Goal: Transaction & Acquisition: Purchase product/service

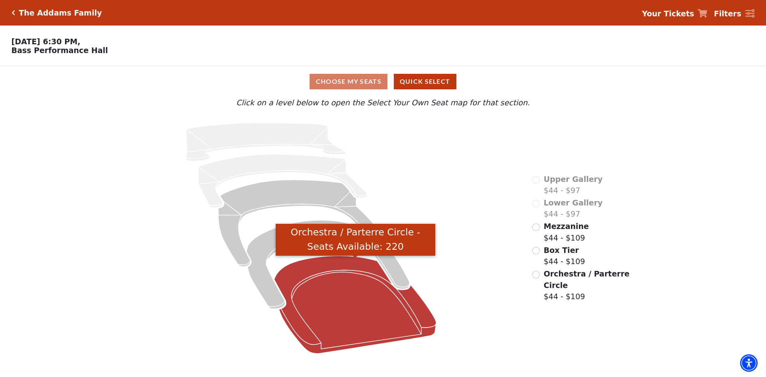
click at [321, 265] on icon "Orchestra / Parterre Circle - Seats Available: 220" at bounding box center [356, 305] width 162 height 98
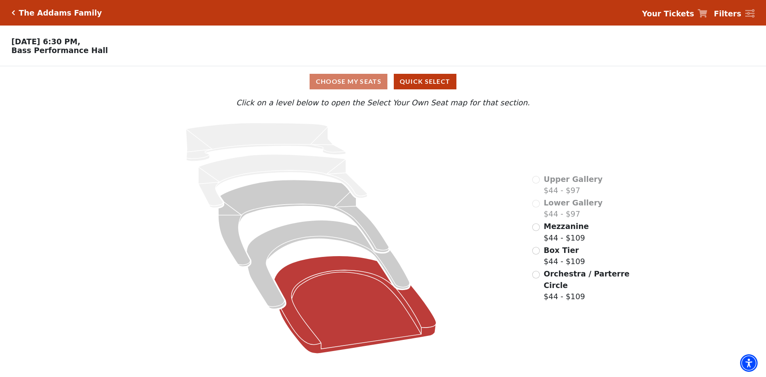
click at [325, 263] on icon at bounding box center [356, 305] width 162 height 98
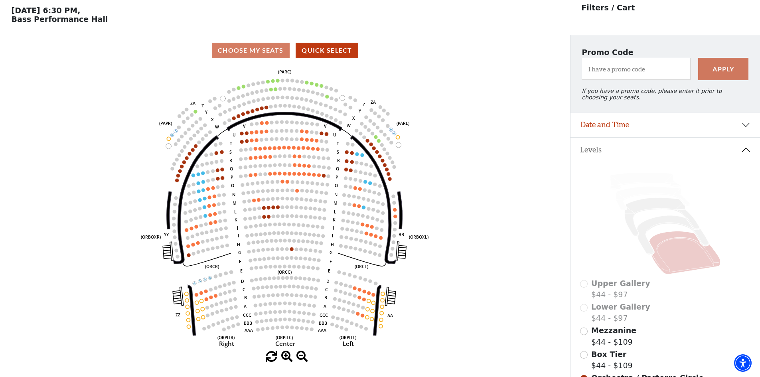
scroll to position [37, 0]
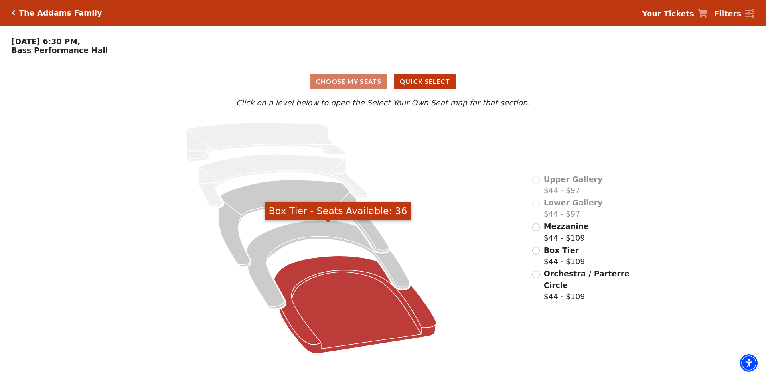
click at [332, 263] on icon "Orchestra / Parterre Circle - Seats Available: 220" at bounding box center [356, 305] width 162 height 98
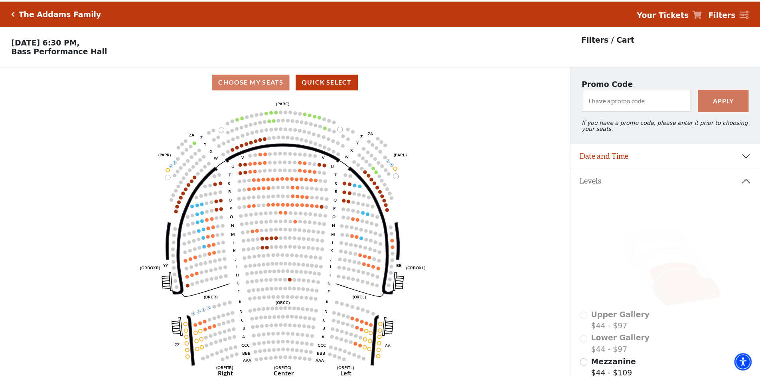
scroll to position [37, 0]
